Goal: Use online tool/utility: Utilize a website feature to perform a specific function

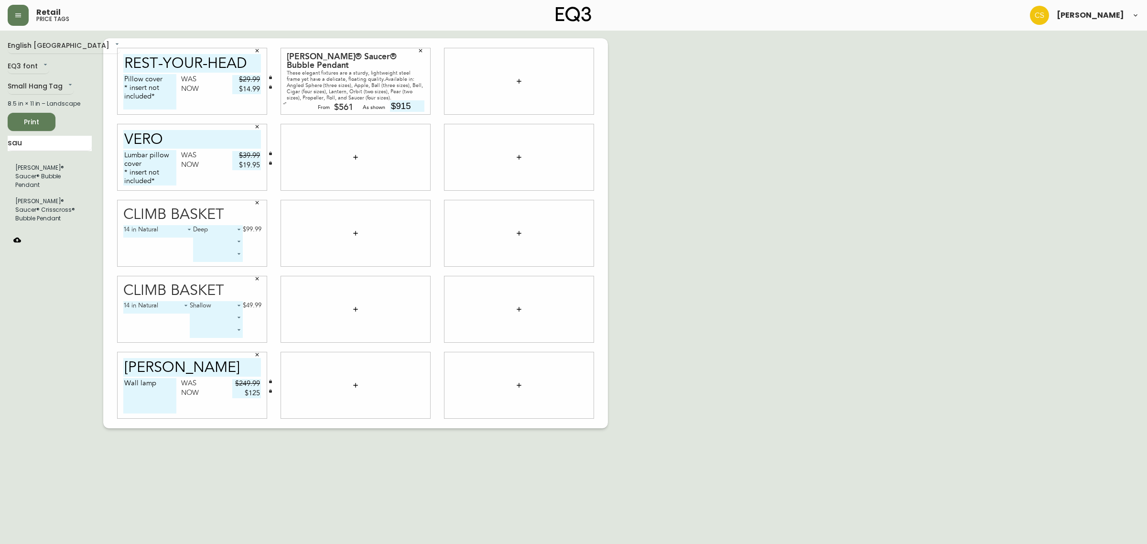
click at [672, 122] on div "English Canada en_CA EQ3 font EQ3 Small Hang Tag small 8.5 in × 11 in – Landsca…" at bounding box center [574, 233] width 1132 height 390
click at [284, 106] on button "button" at bounding box center [285, 103] width 10 height 10
click at [284, 106] on icon "button" at bounding box center [285, 106] width 4 height 4
click at [423, 51] on icon "button" at bounding box center [421, 51] width 6 height 6
click at [356, 79] on icon "button" at bounding box center [356, 81] width 8 height 8
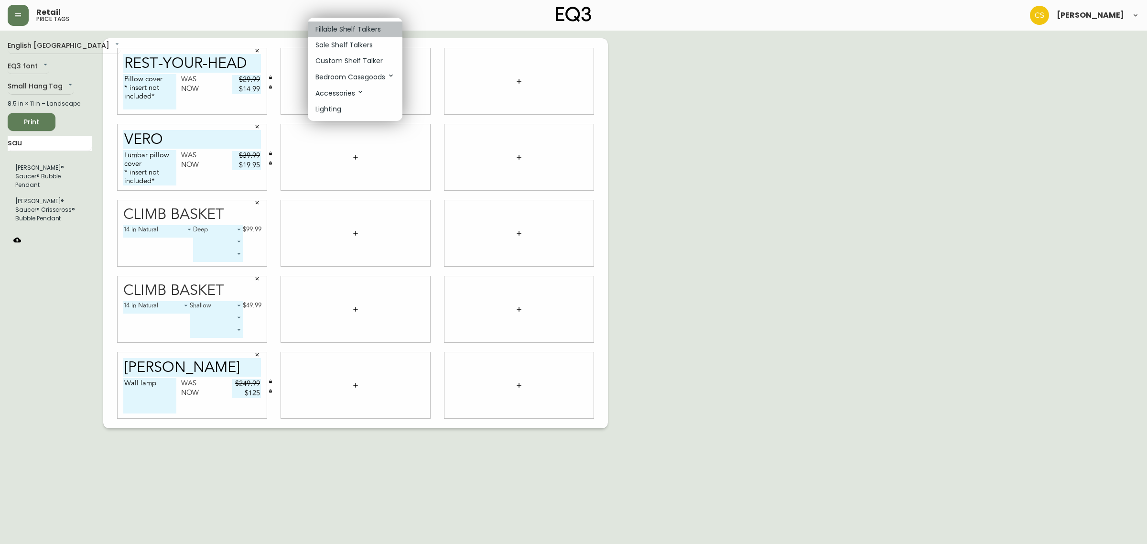
click at [346, 34] on p "Fillable Shelf Talkers" at bounding box center [347, 29] width 65 height 10
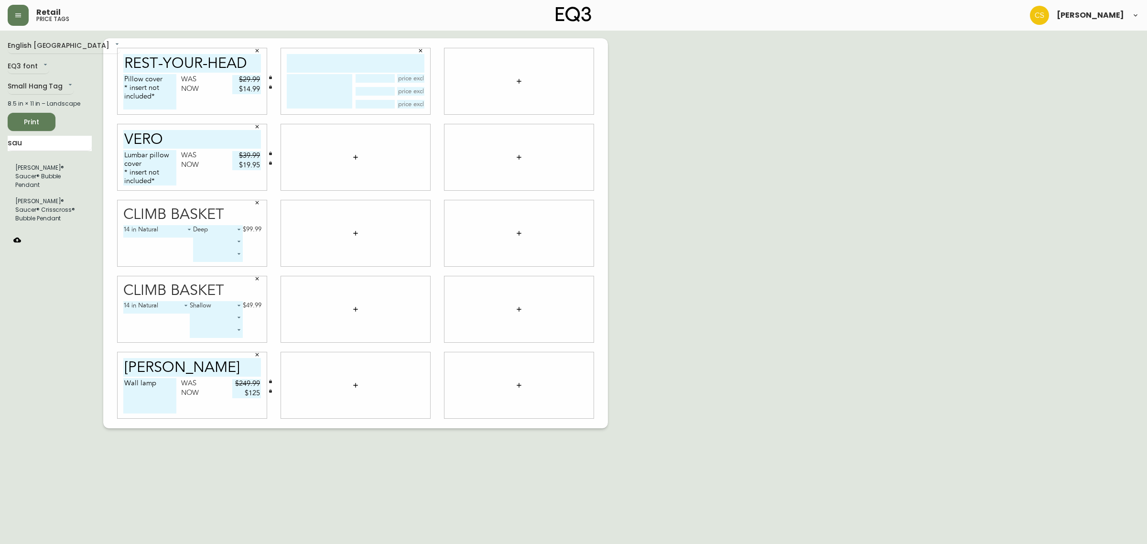
click at [334, 59] on input "text" at bounding box center [356, 63] width 138 height 19
click at [335, 61] on input "text" at bounding box center [356, 63] width 138 height 19
type input "[PERSON_NAME] pendant"
click at [314, 94] on textarea at bounding box center [319, 91] width 65 height 34
type textarea "s"
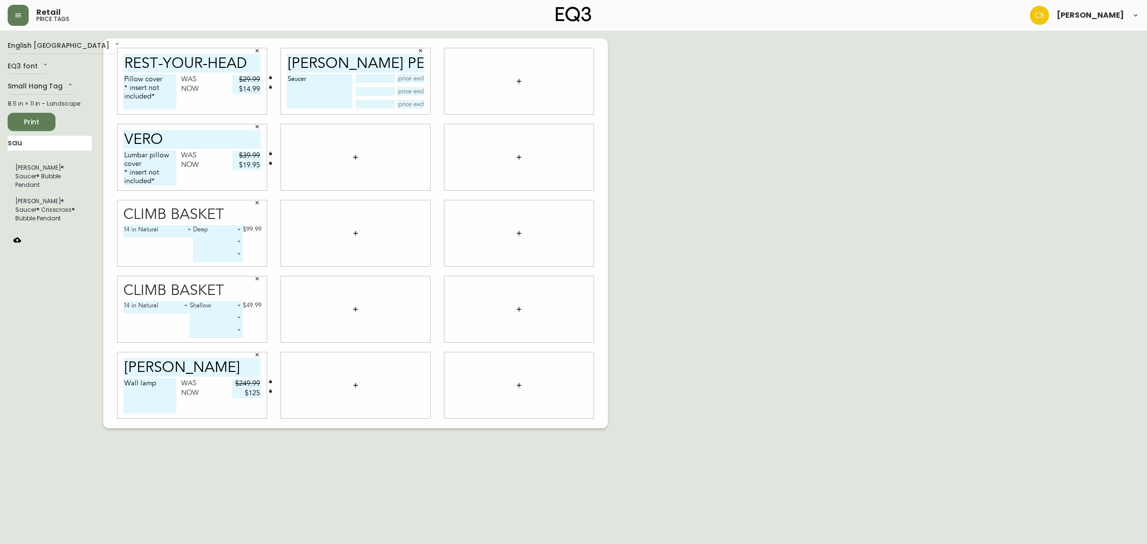
type textarea "Saucer"
click at [378, 104] on input "text" at bounding box center [375, 104] width 39 height 9
type input "medium"
click at [417, 103] on input "text" at bounding box center [411, 104] width 28 height 9
click at [411, 103] on input "text" at bounding box center [411, 104] width 28 height 9
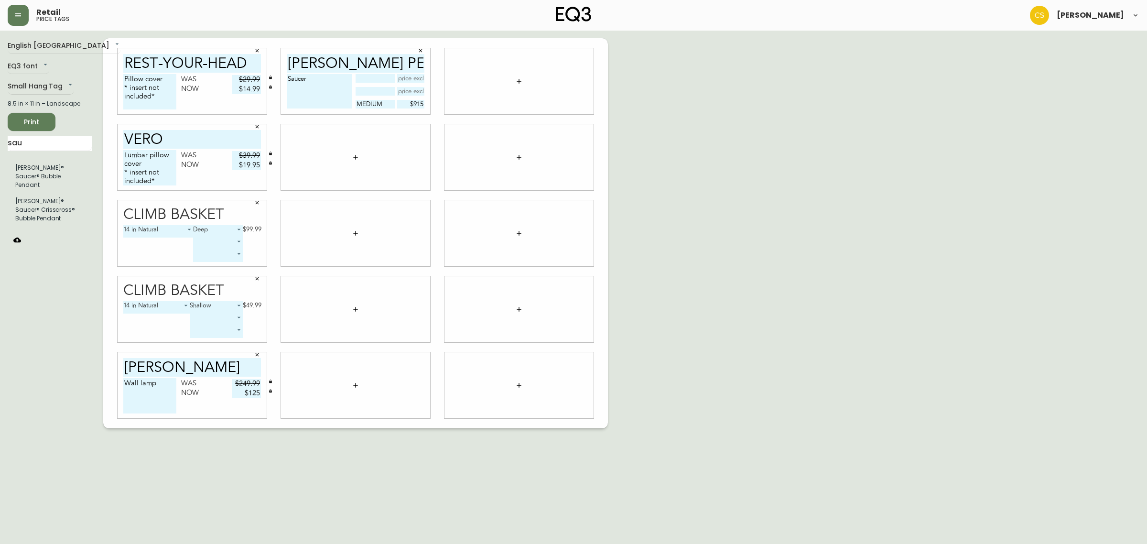
type input "$915"
click at [730, 172] on div "English Canada en_CA EQ3 font EQ3 Small Hang Tag small 8.5 in × 11 in – Landsca…" at bounding box center [574, 233] width 1132 height 390
click at [352, 153] on icon "button" at bounding box center [356, 157] width 8 height 8
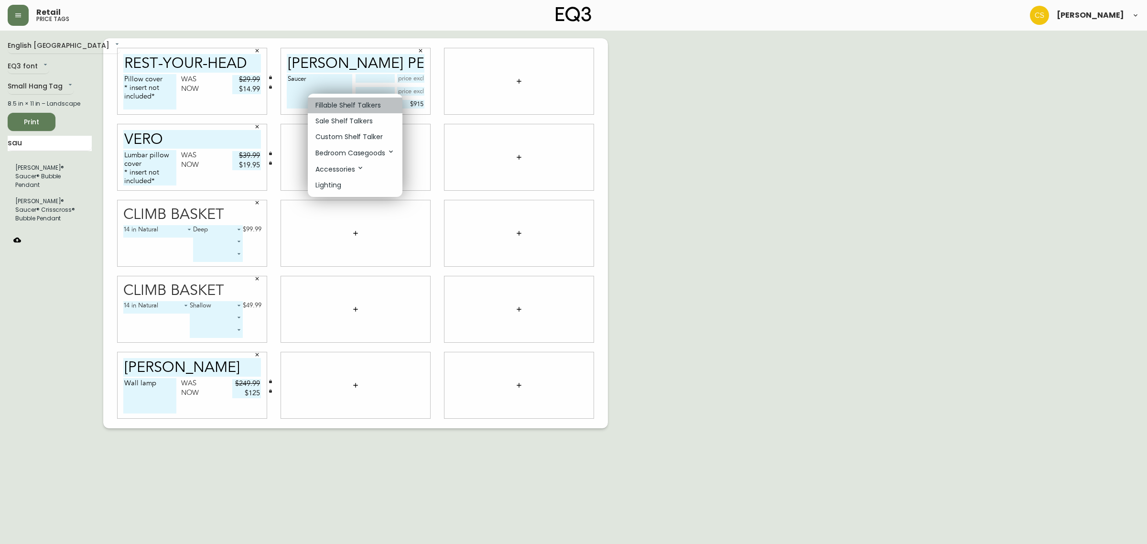
click at [345, 103] on p "Fillable Shelf Talkers" at bounding box center [347, 105] width 65 height 10
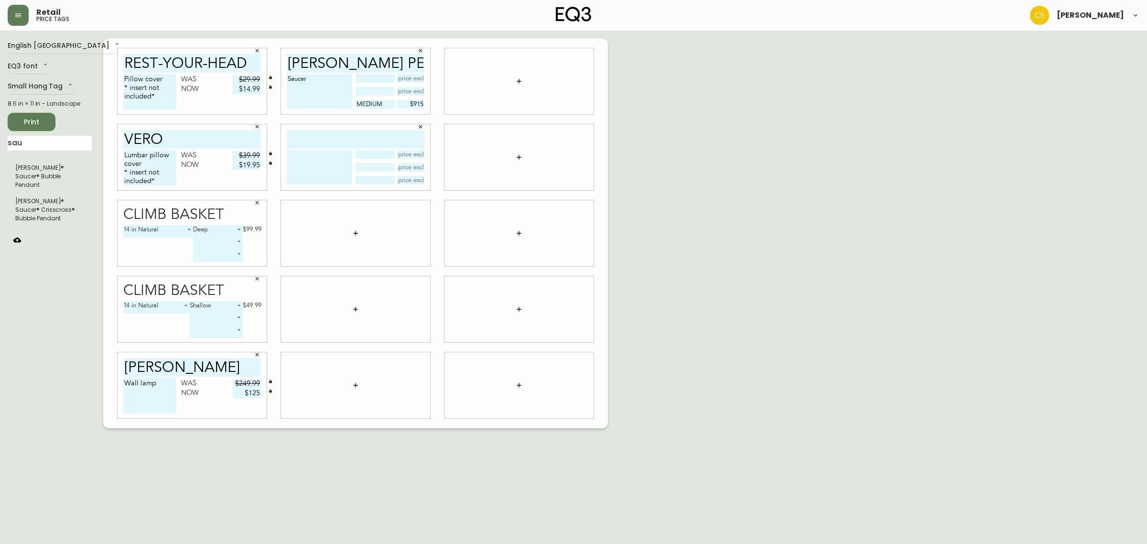
drag, startPoint x: 416, startPoint y: 65, endPoint x: 283, endPoint y: 62, distance: 132.4
click at [283, 62] on div "[PERSON_NAME] pendant Saucer medium $915" at bounding box center [355, 81] width 149 height 66
click at [328, 134] on input "text" at bounding box center [356, 139] width 138 height 19
paste input "[PERSON_NAME] pendant"
type input "[PERSON_NAME] pendant"
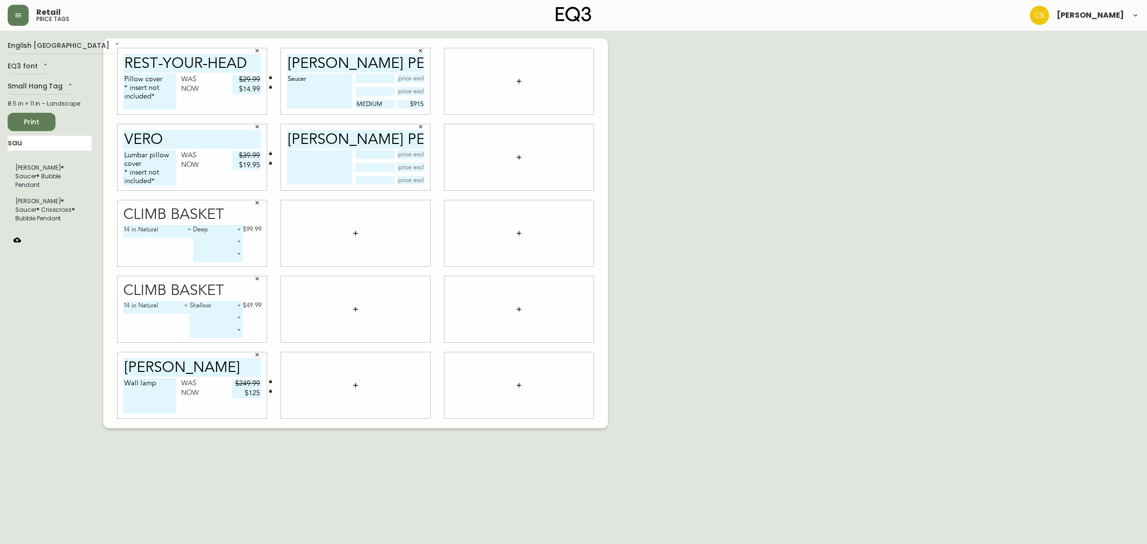
drag, startPoint x: 319, startPoint y: 103, endPoint x: 308, endPoint y: 105, distance: 10.7
click at [308, 105] on textarea "Saucer" at bounding box center [319, 91] width 65 height 34
click at [319, 105] on textarea "Saucer" at bounding box center [319, 91] width 65 height 34
type textarea "Saucer bubble"
click at [310, 182] on textarea at bounding box center [319, 167] width 65 height 34
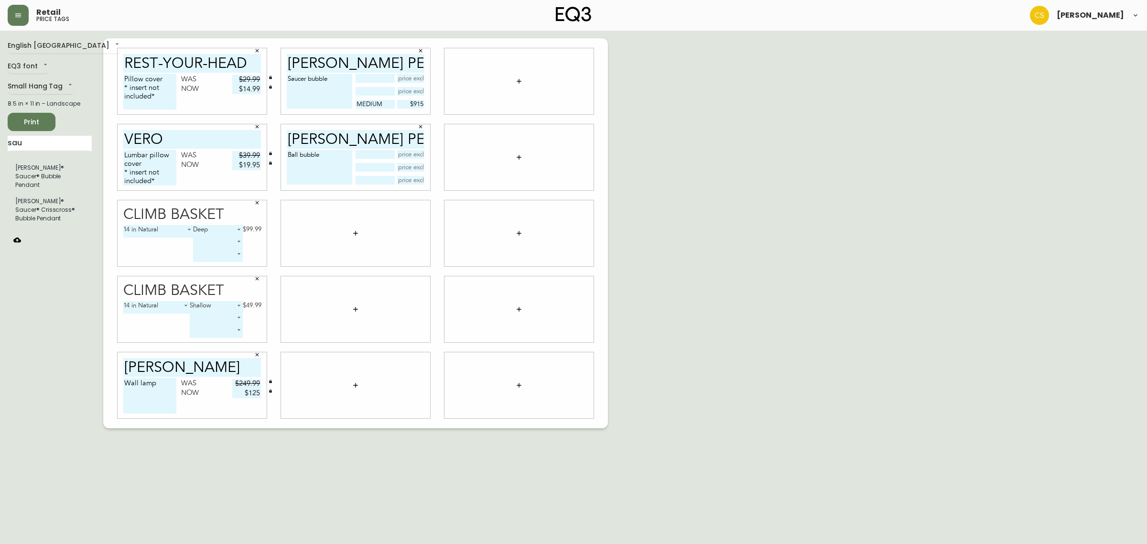
type textarea "Ball bubble"
click at [367, 183] on input "text" at bounding box center [375, 180] width 39 height 9
type input "medium"
click at [410, 177] on input "text" at bounding box center [411, 180] width 28 height 9
type input "$915"
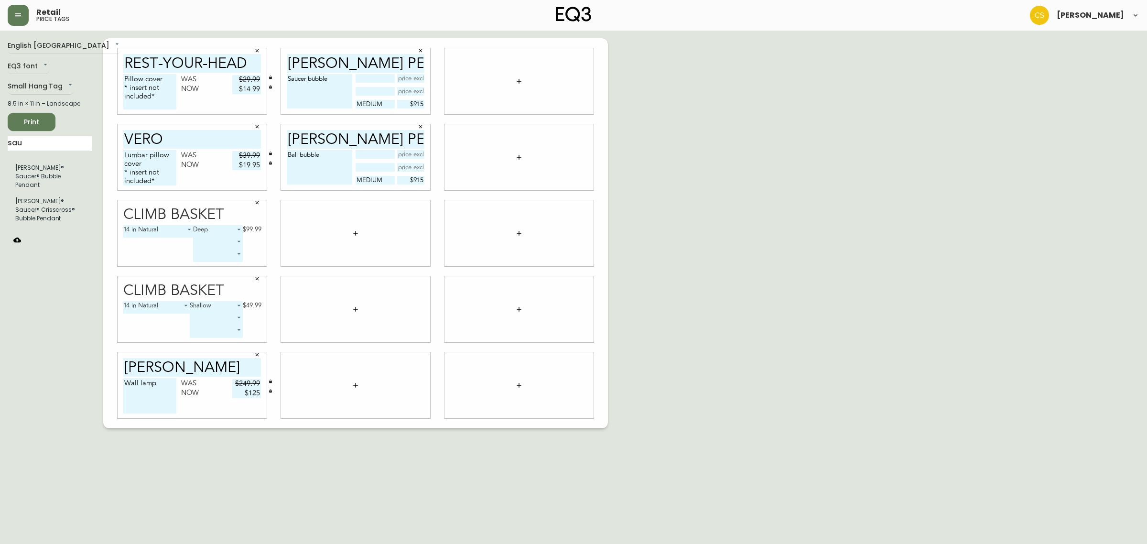
click at [641, 197] on div "English Canada en_CA EQ3 font EQ3 Small Hang Tag small 8.5 in × 11 in – Landsca…" at bounding box center [574, 233] width 1132 height 390
click at [41, 120] on span "Print" at bounding box center [31, 122] width 32 height 12
